Goal: Complete application form

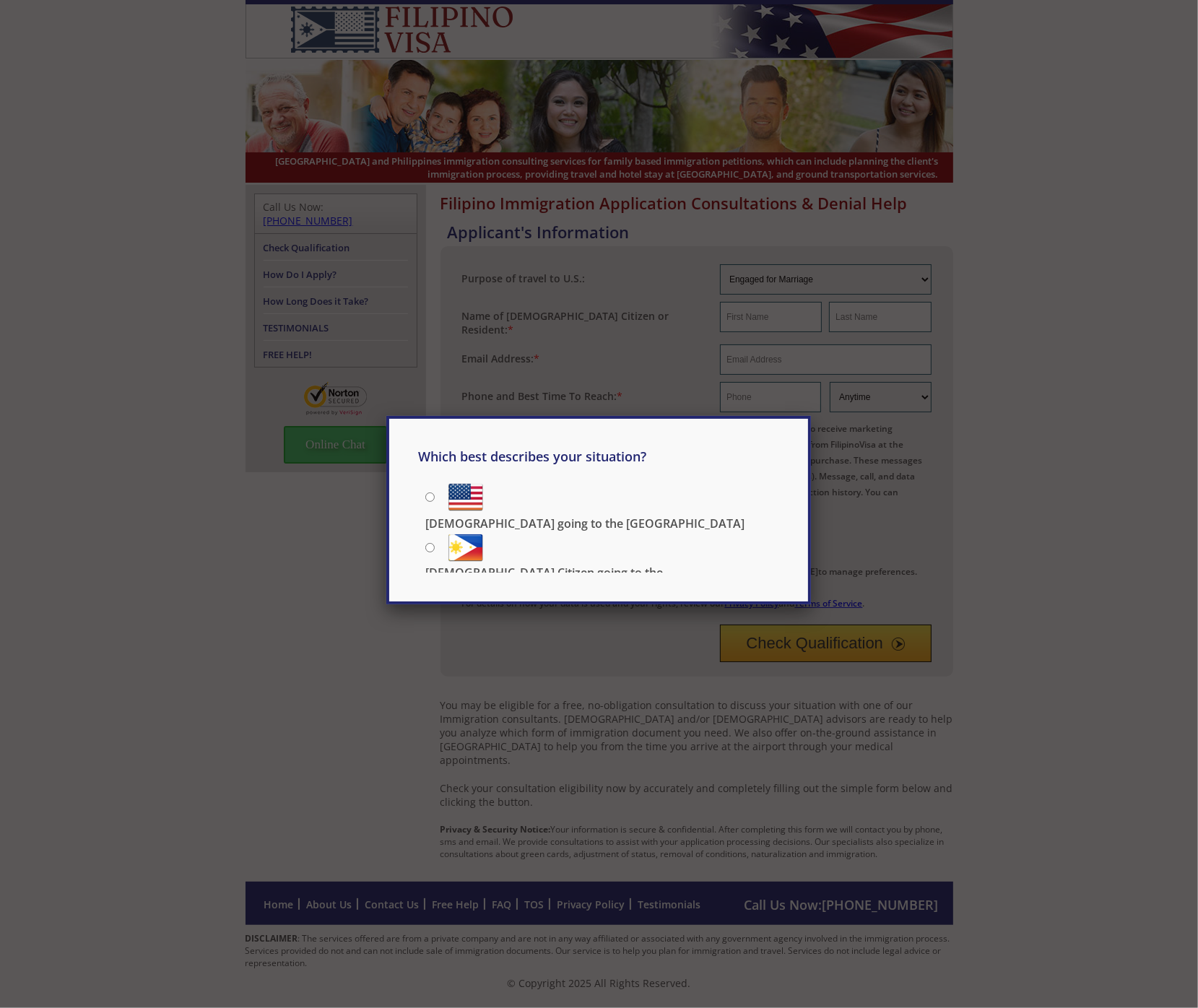
click at [550, 564] on p "[DEMOGRAPHIC_DATA] Citizen going to the [DEMOGRAPHIC_DATA]" at bounding box center [602, 580] width 354 height 32
click at [435, 547] on input "[DEMOGRAPHIC_DATA] Citizen going to the [DEMOGRAPHIC_DATA]" at bounding box center [429, 547] width 10 height 10
radio input "true"
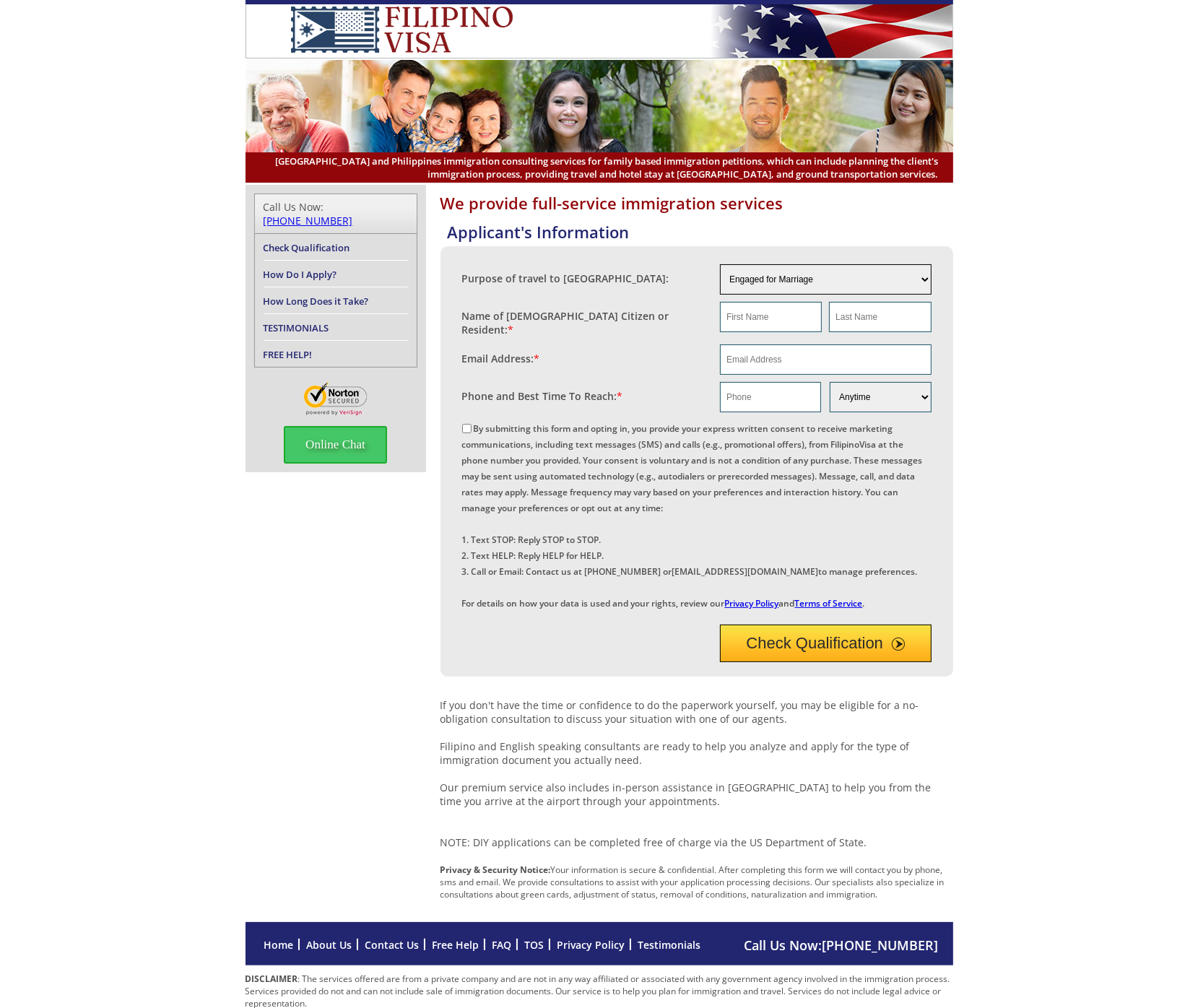
click at [833, 290] on select "Engaged for Marriage Already Married to [DEMOGRAPHIC_DATA] Citizen / Resident F…" at bounding box center [825, 279] width 211 height 30
select select "2"
click at [720, 264] on select "Engaged for Marriage Already Married to [DEMOGRAPHIC_DATA] Citizen / Resident F…" at bounding box center [825, 279] width 211 height 30
drag, startPoint x: 206, startPoint y: 308, endPoint x: 207, endPoint y: 300, distance: 8.1
